Goal: Check status: Check status

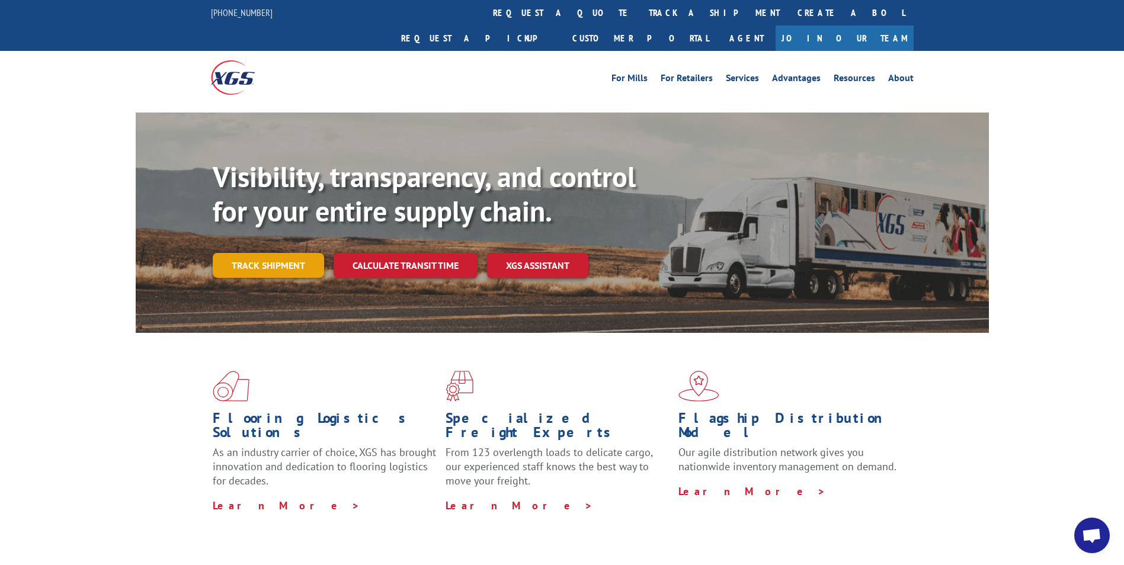
click at [243, 253] on link "Track shipment" at bounding box center [268, 265] width 111 height 25
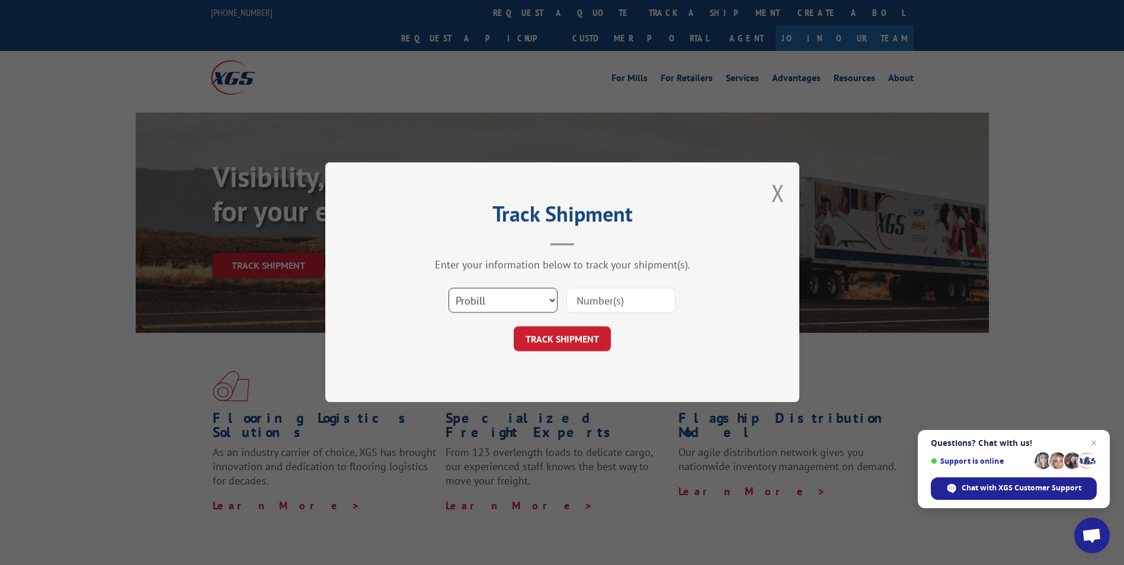
click at [551, 295] on select "Select category... Probill BOL PO" at bounding box center [503, 301] width 109 height 25
select select "bol"
click at [449, 289] on select "Select category... Probill BOL PO" at bounding box center [503, 301] width 109 height 25
click at [575, 305] on input at bounding box center [621, 301] width 109 height 25
type input "7022531"
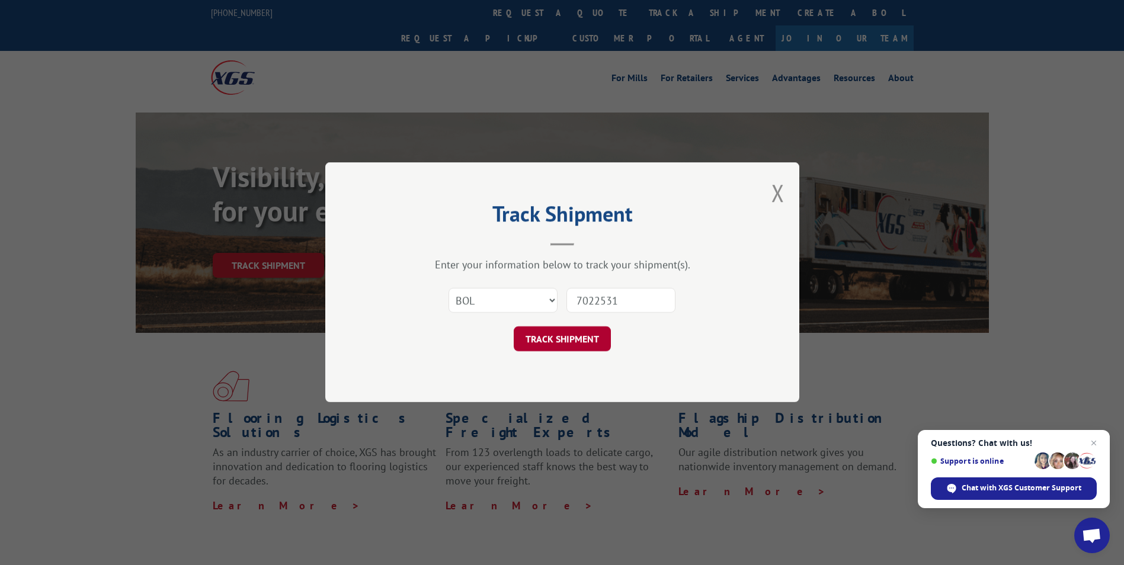
click at [587, 337] on button "TRACK SHIPMENT" at bounding box center [562, 339] width 97 height 25
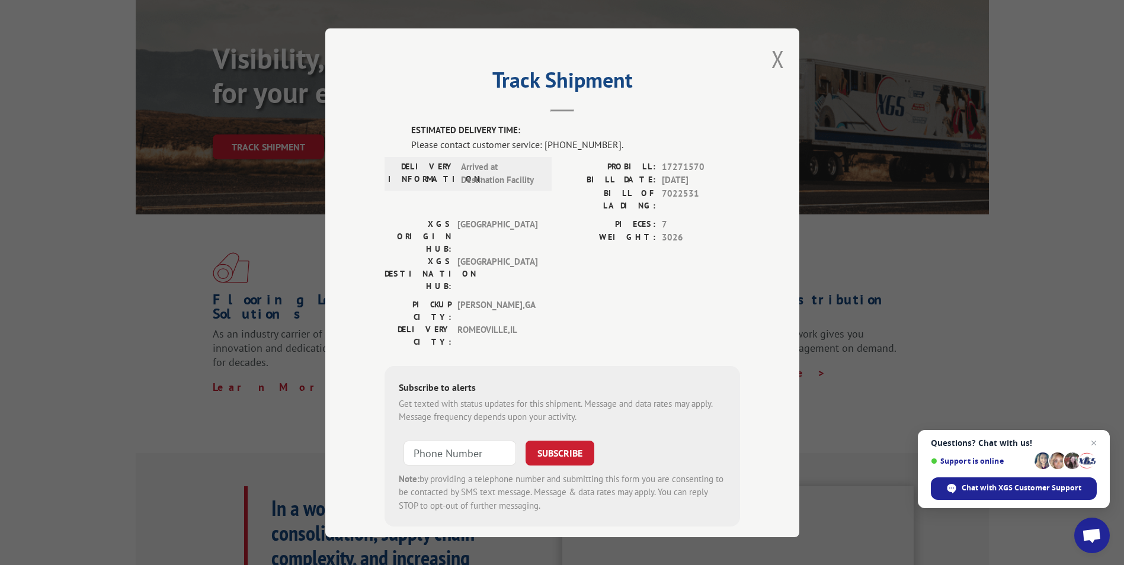
click at [780, 62] on div "Track Shipment ESTIMATED DELIVERY TIME: Please contact customer service: [PHONE…" at bounding box center [562, 282] width 474 height 509
click at [775, 62] on button "Close modal" at bounding box center [778, 58] width 13 height 31
